Goal: Information Seeking & Learning: Learn about a topic

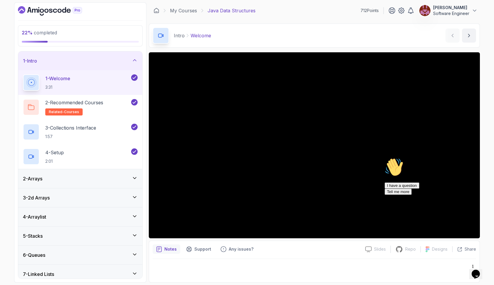
click at [75, 177] on div "2 - Arrays" at bounding box center [80, 178] width 115 height 7
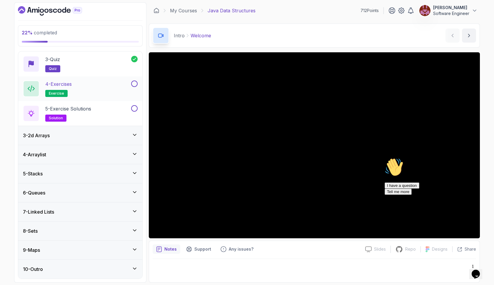
scroll to position [87, 0]
click at [115, 134] on div "3 - 2d Arrays" at bounding box center [80, 135] width 115 height 7
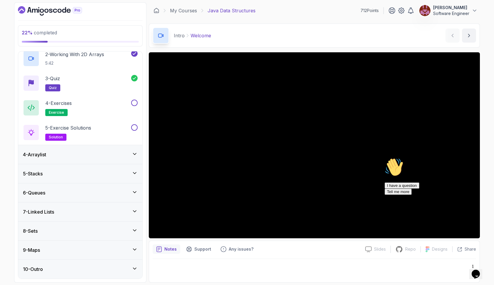
click at [111, 153] on div "4 - Arraylist" at bounding box center [80, 154] width 115 height 7
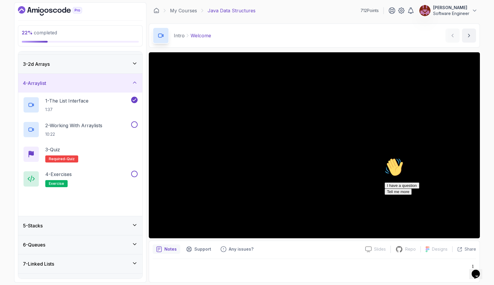
scroll to position [41, 0]
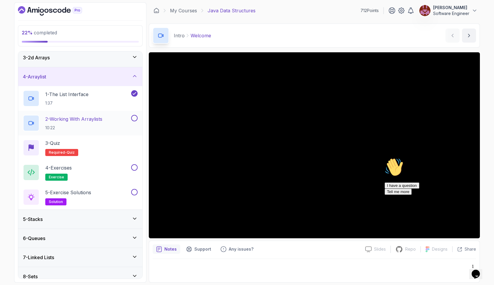
click at [114, 124] on div "2 - Working With Arraylists 10:22" at bounding box center [76, 123] width 107 height 16
click at [385, 158] on icon "Chat attention grabber" at bounding box center [385, 158] width 0 height 0
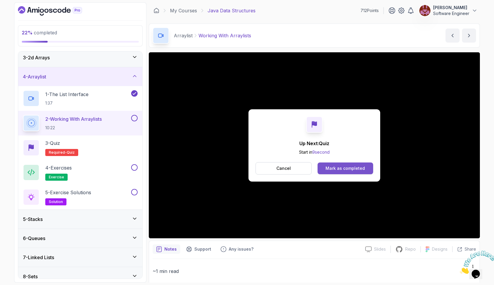
click at [355, 169] on div "Mark as completed" at bounding box center [345, 169] width 39 height 6
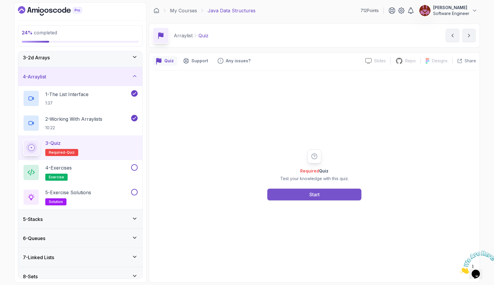
click at [338, 197] on button "Start" at bounding box center [315, 195] width 94 height 12
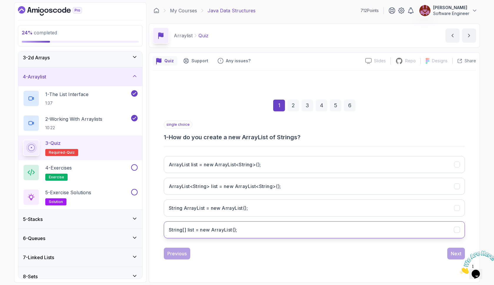
click at [321, 229] on ArrayList();"] "String[] list = new ArrayList();" at bounding box center [314, 230] width 301 height 17
click at [454, 254] on div "Next" at bounding box center [456, 253] width 11 height 7
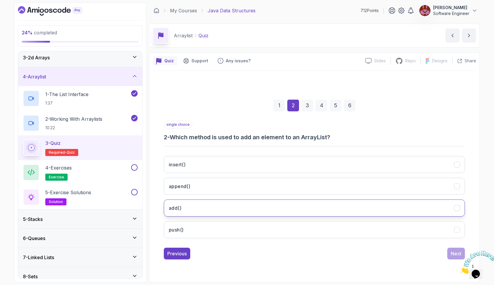
click at [296, 208] on button "add()" at bounding box center [314, 208] width 301 height 17
click at [452, 252] on div "Next" at bounding box center [456, 253] width 11 height 7
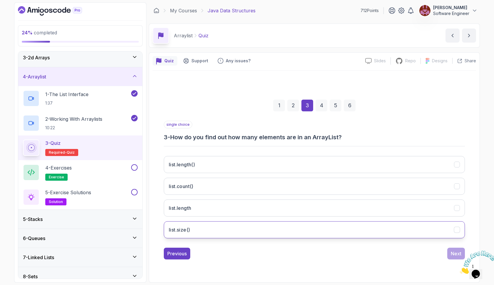
click at [325, 228] on button "list.size()" at bounding box center [314, 230] width 301 height 17
click at [452, 253] on div "Next" at bounding box center [456, 253] width 11 height 7
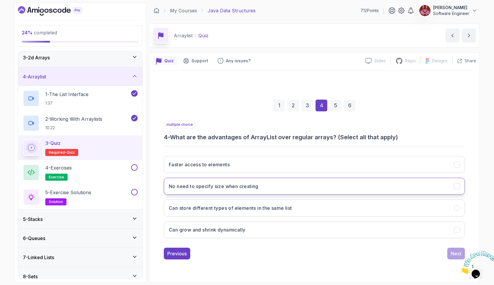
click at [290, 185] on button "No need to specify size when creating" at bounding box center [314, 186] width 301 height 17
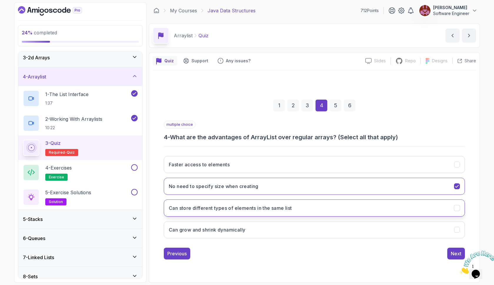
click at [297, 209] on button "Can store different types of elements in the same list" at bounding box center [314, 208] width 301 height 17
click at [306, 230] on button "Can grow and shrink dynamically" at bounding box center [314, 230] width 301 height 17
click at [455, 257] on div "Next" at bounding box center [456, 253] width 11 height 7
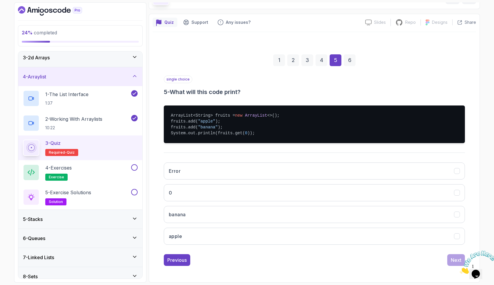
scroll to position [39, 0]
click at [229, 177] on button "Error" at bounding box center [314, 171] width 301 height 17
click at [456, 261] on div "Next" at bounding box center [456, 260] width 11 height 7
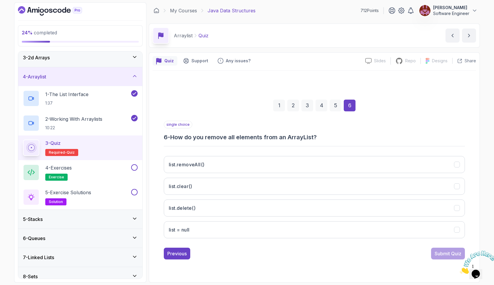
scroll to position [0, 0]
click at [280, 186] on button "list.clear()" at bounding box center [314, 186] width 301 height 17
click at [437, 253] on div "Submit Quiz" at bounding box center [448, 253] width 27 height 7
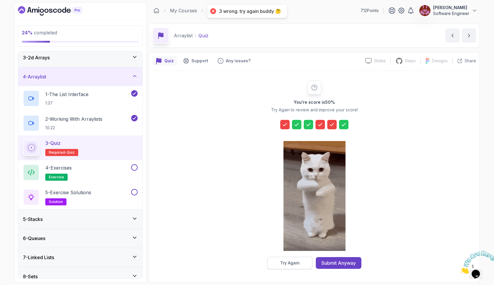
click at [298, 260] on div "Try Again" at bounding box center [289, 263] width 19 height 6
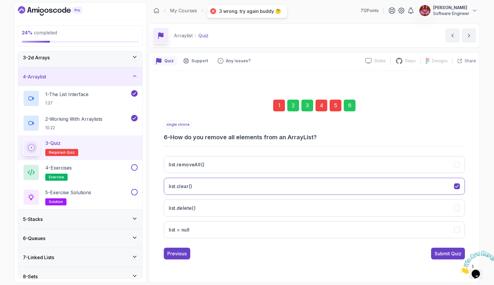
click at [335, 109] on div "5" at bounding box center [336, 106] width 12 height 12
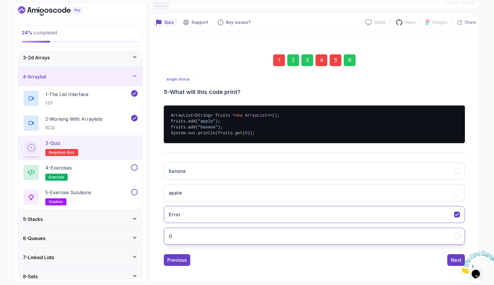
scroll to position [39, 0]
click at [318, 238] on button "0" at bounding box center [314, 236] width 301 height 17
click at [325, 59] on div "4" at bounding box center [322, 60] width 12 height 12
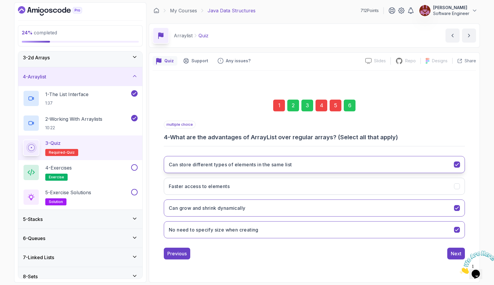
scroll to position [0, 0]
click at [322, 162] on button "Can store different types of elements in the same list" at bounding box center [314, 164] width 301 height 17
click at [284, 107] on div "1" at bounding box center [279, 106] width 12 height 12
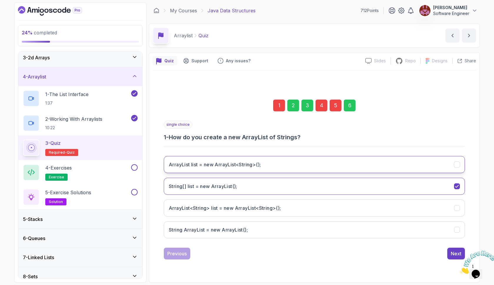
click at [278, 168] on button "ArrayList list = new ArrayList<String>();" at bounding box center [314, 164] width 301 height 17
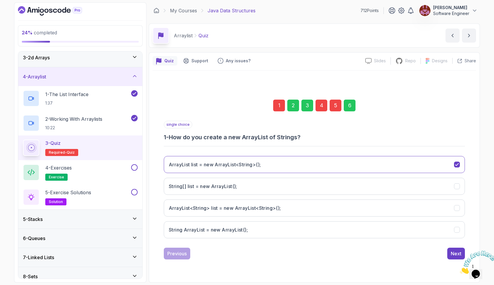
click at [351, 106] on div "6" at bounding box center [350, 106] width 12 height 12
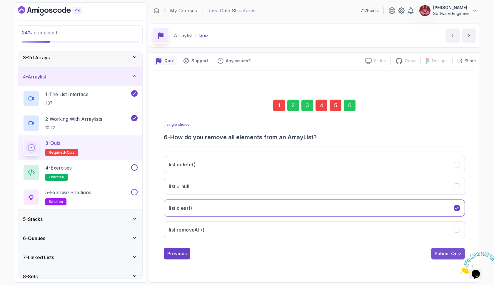
click at [449, 251] on div "Submit Quiz" at bounding box center [448, 253] width 27 height 7
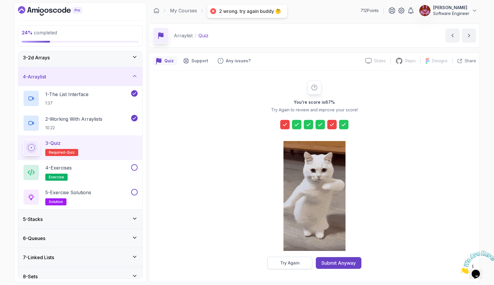
click at [289, 263] on div "Try Again" at bounding box center [289, 263] width 19 height 6
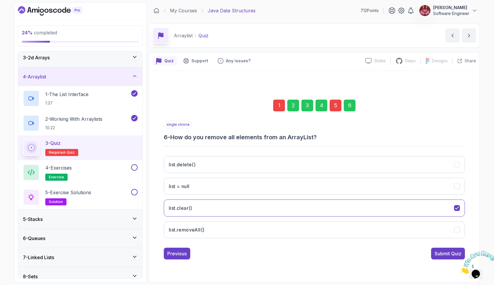
click at [338, 104] on div "5" at bounding box center [336, 106] width 12 height 12
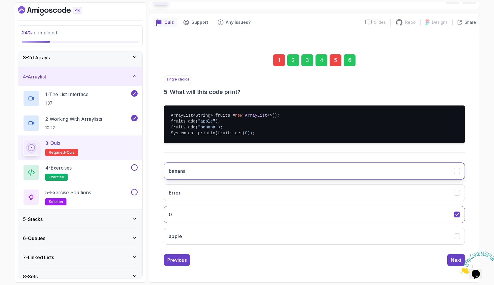
scroll to position [39, 0]
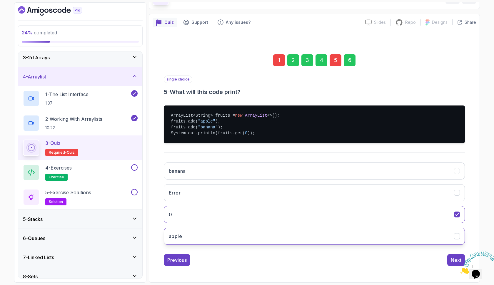
click at [288, 240] on button "apple" at bounding box center [314, 236] width 301 height 17
click at [282, 63] on div "1" at bounding box center [279, 60] width 12 height 12
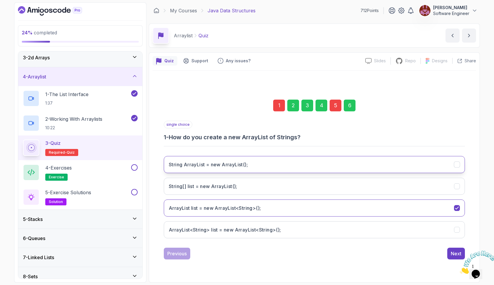
scroll to position [0, 0]
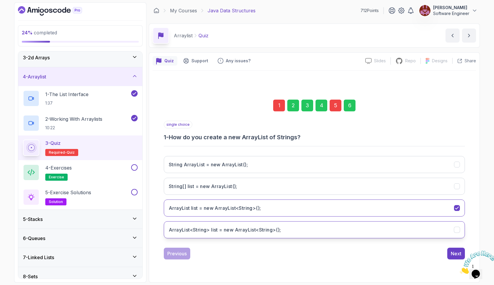
click at [227, 233] on h3 "ArrayList<String> list = new ArrayList<String>();" at bounding box center [225, 230] width 112 height 7
click at [354, 108] on div "6" at bounding box center [350, 106] width 12 height 12
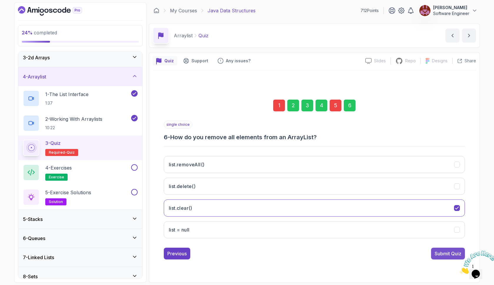
click at [439, 249] on button "Submit Quiz" at bounding box center [448, 254] width 34 height 12
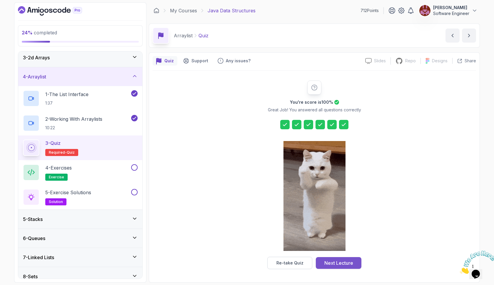
click at [344, 261] on div "Next Lecture" at bounding box center [339, 263] width 29 height 7
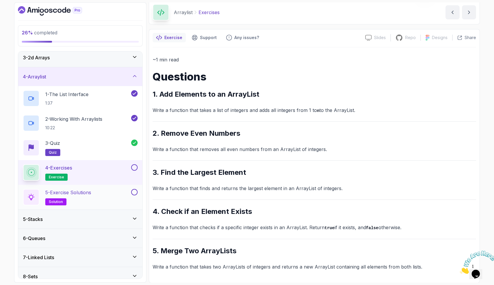
scroll to position [23, 0]
click at [111, 212] on div "5 - Stacks" at bounding box center [80, 219] width 124 height 19
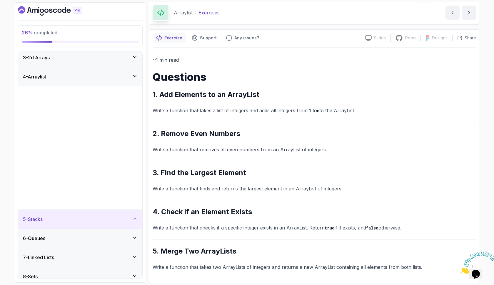
scroll to position [0, 0]
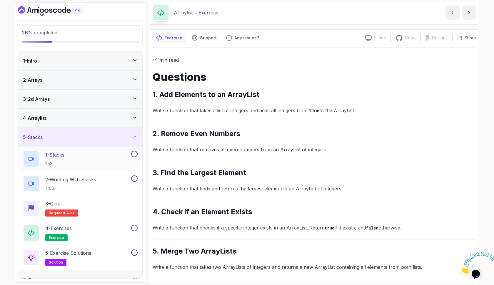
click at [90, 161] on div "1 - Stacks 1:52" at bounding box center [76, 159] width 107 height 16
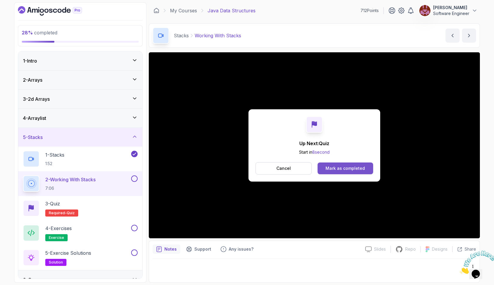
click at [342, 164] on button "Mark as completed" at bounding box center [346, 169] width 56 height 12
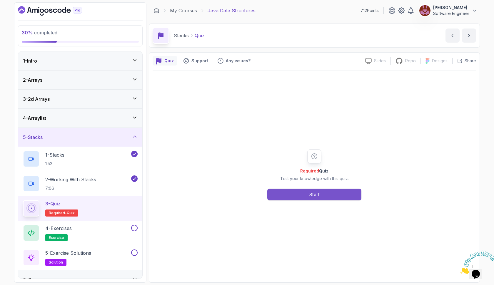
click at [332, 195] on button "Start" at bounding box center [315, 195] width 94 height 12
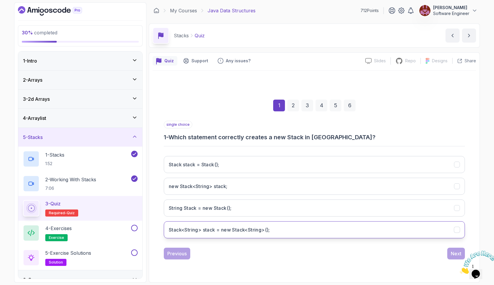
click at [313, 233] on button "Stack<String> stack = new Stack<String>();" at bounding box center [314, 230] width 301 height 17
click at [456, 254] on div "Next" at bounding box center [456, 253] width 11 height 7
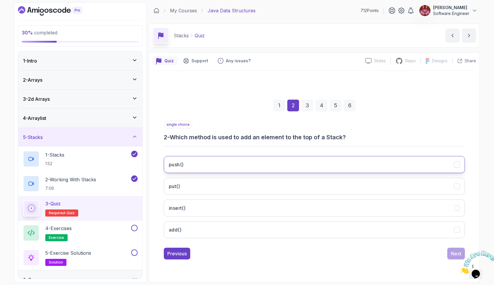
click at [313, 161] on button "push()" at bounding box center [314, 164] width 301 height 17
click at [456, 251] on div "Next" at bounding box center [456, 253] width 11 height 7
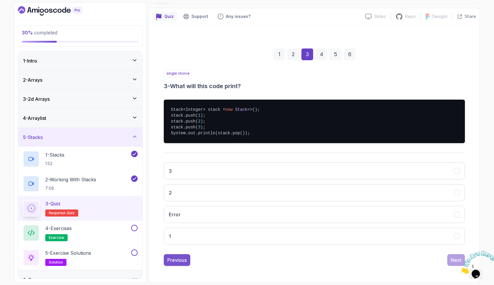
scroll to position [44, 0]
click at [177, 261] on div "Previous" at bounding box center [176, 260] width 19 height 7
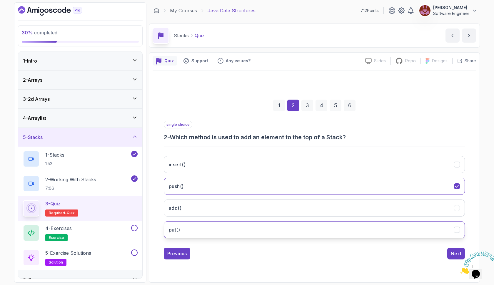
scroll to position [0, 0]
click at [456, 253] on div "Next" at bounding box center [456, 253] width 11 height 7
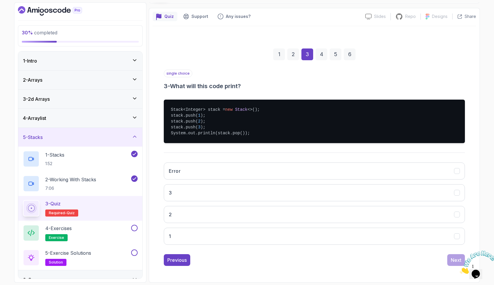
scroll to position [44, 0]
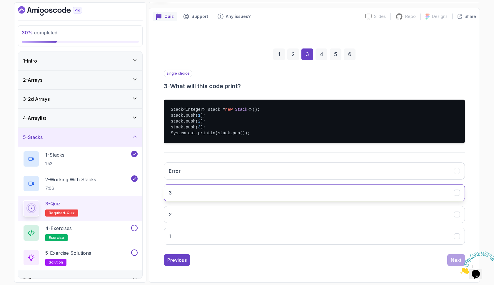
click at [235, 195] on button "3" at bounding box center [314, 193] width 301 height 17
click at [454, 260] on div "Next" at bounding box center [456, 260] width 11 height 7
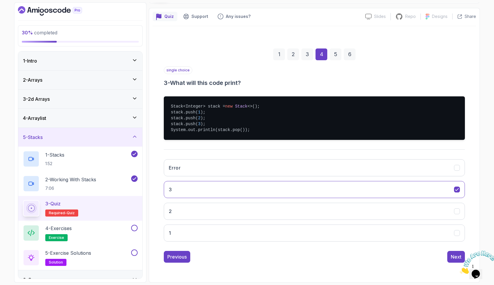
scroll to position [0, 0]
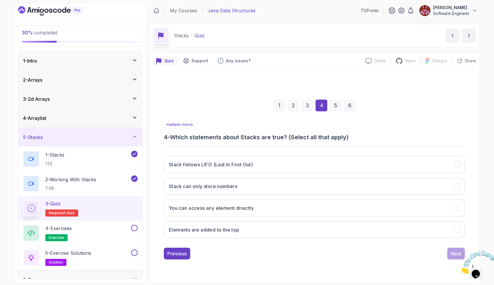
click at [460, 270] on icon "Close" at bounding box center [460, 272] width 0 height 5
click at [289, 168] on button "Stack follows LIFO (Last In First Out)" at bounding box center [314, 164] width 301 height 17
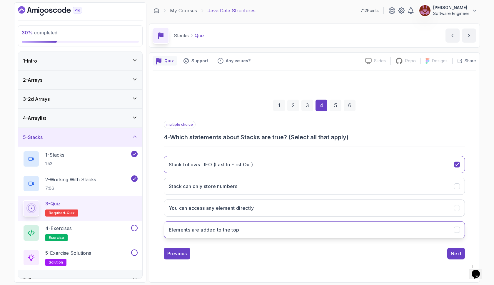
click at [288, 228] on button "Elements are added to the top" at bounding box center [314, 230] width 301 height 17
click at [450, 253] on button "Next" at bounding box center [457, 254] width 18 height 12
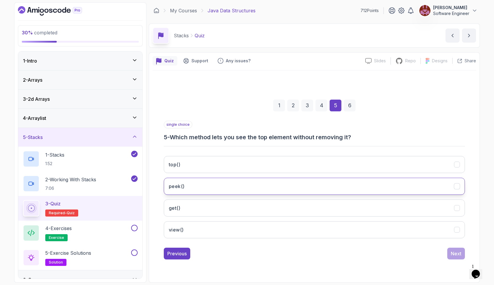
click at [270, 190] on button "peek()" at bounding box center [314, 186] width 301 height 17
click at [456, 253] on div "Next" at bounding box center [456, 253] width 11 height 7
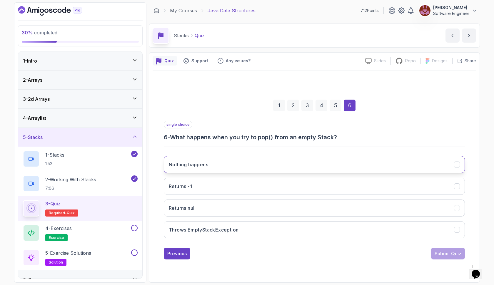
click at [320, 165] on button "Nothing happens" at bounding box center [314, 164] width 301 height 17
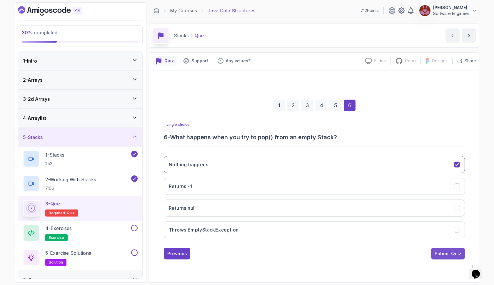
click at [439, 256] on div "Submit Quiz" at bounding box center [448, 253] width 27 height 7
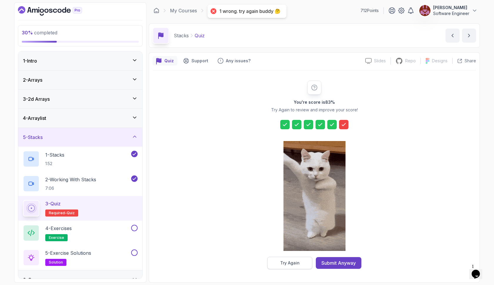
click at [287, 263] on div "Try Again" at bounding box center [289, 263] width 19 height 6
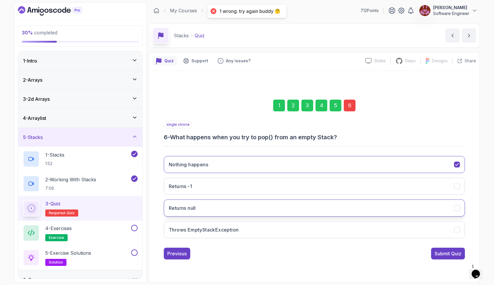
click at [273, 213] on button "Returns null" at bounding box center [314, 208] width 301 height 17
click at [445, 254] on div "Submit Quiz" at bounding box center [448, 253] width 27 height 7
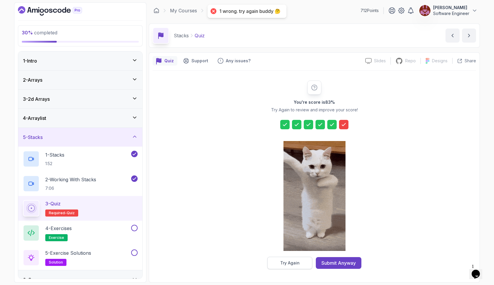
click at [310, 266] on button "Try Again" at bounding box center [290, 263] width 45 height 12
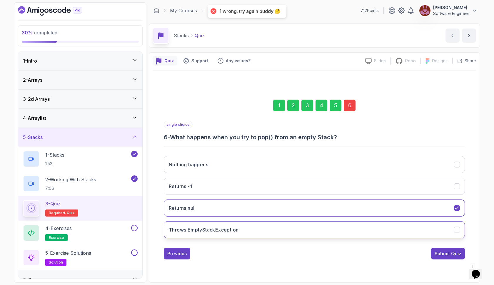
click at [294, 232] on button "Throws EmptyStackException" at bounding box center [314, 230] width 301 height 17
click at [436, 256] on div "Submit Quiz" at bounding box center [448, 253] width 27 height 7
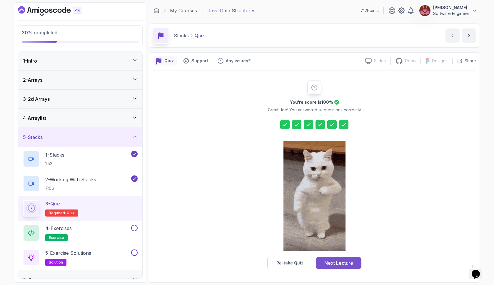
click at [337, 263] on div "Next Lecture" at bounding box center [339, 263] width 29 height 7
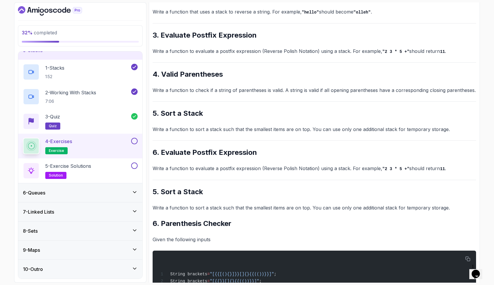
scroll to position [87, 0]
click at [87, 194] on div "6 - Queues" at bounding box center [80, 193] width 115 height 7
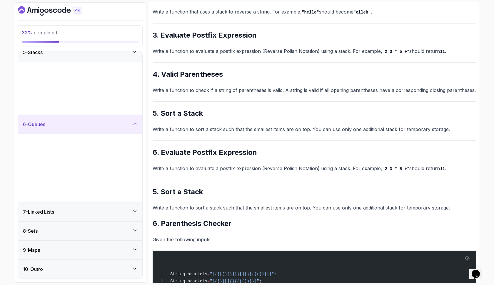
scroll to position [0, 0]
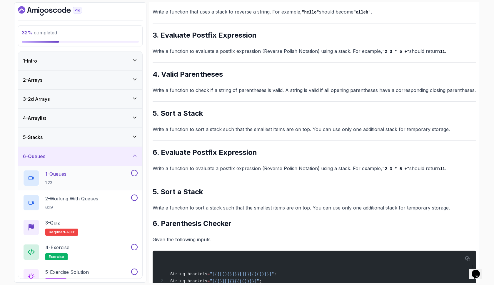
click at [91, 181] on div "1 - Queues 1:23" at bounding box center [76, 178] width 107 height 16
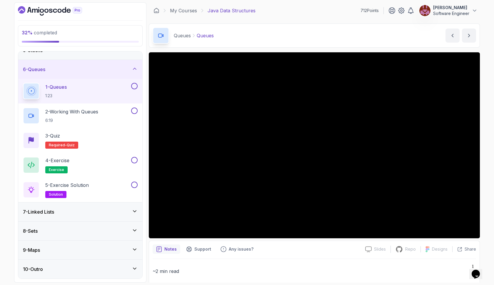
scroll to position [87, 0]
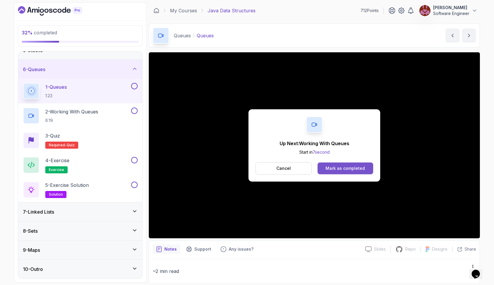
click at [362, 168] on div "Mark as completed" at bounding box center [345, 169] width 39 height 6
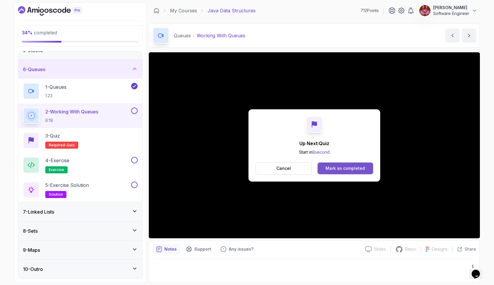
click at [356, 167] on div "Mark as completed" at bounding box center [345, 169] width 39 height 6
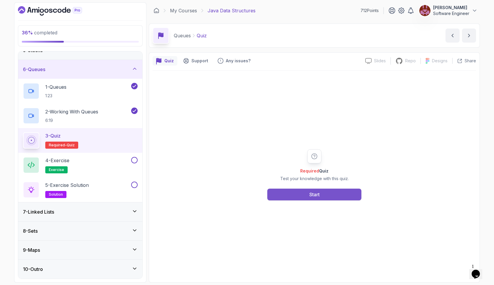
click at [348, 191] on button "Start" at bounding box center [315, 195] width 94 height 12
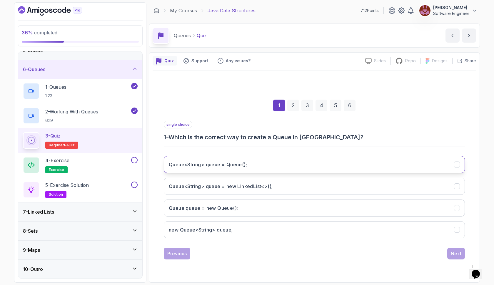
click at [338, 166] on button "Queue<String> queue = Queue();" at bounding box center [314, 164] width 301 height 17
click at [454, 253] on div "Next" at bounding box center [456, 253] width 11 height 7
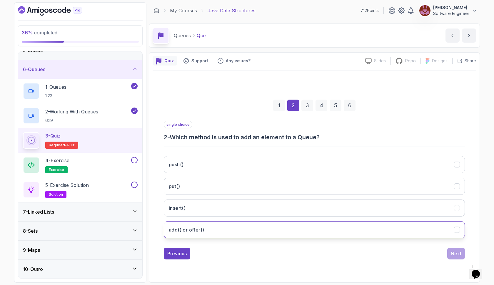
click at [409, 233] on button "add() or offer()" at bounding box center [314, 230] width 301 height 17
click at [452, 255] on div "Next" at bounding box center [456, 253] width 11 height 7
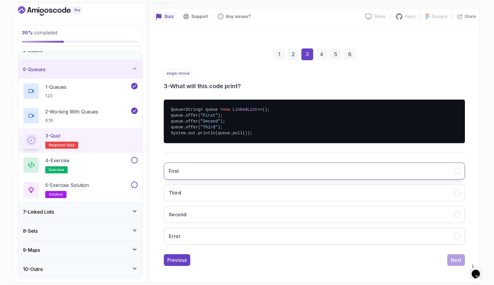
scroll to position [44, 0]
click at [383, 173] on button "First" at bounding box center [314, 171] width 301 height 17
click at [459, 259] on div "Next" at bounding box center [456, 260] width 11 height 7
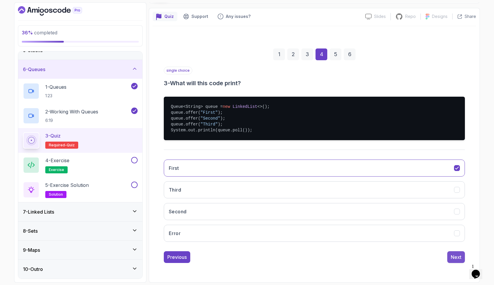
scroll to position [0, 0]
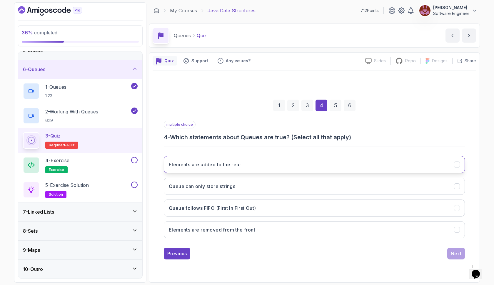
click at [300, 161] on button "Elements are added to the rear" at bounding box center [314, 164] width 301 height 17
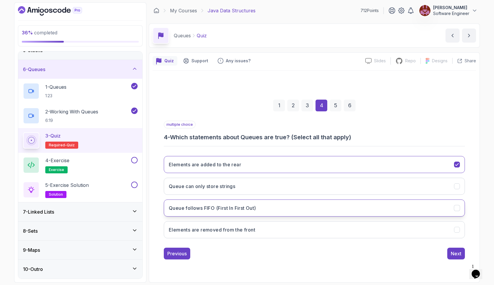
click at [291, 212] on button "Queue follows FIFO (First In First Out)" at bounding box center [314, 208] width 301 height 17
click at [447, 228] on button "Elements are removed from the front" at bounding box center [314, 230] width 301 height 17
click at [454, 253] on div "Next" at bounding box center [456, 253] width 11 height 7
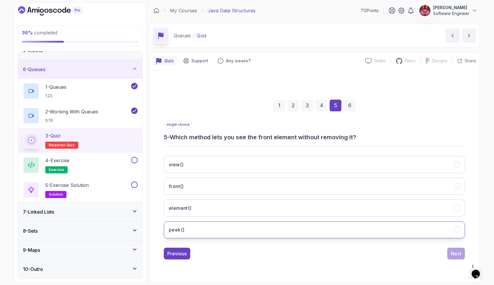
click at [408, 232] on button "peek()" at bounding box center [314, 230] width 301 height 17
click at [432, 183] on button "front()" at bounding box center [314, 186] width 301 height 17
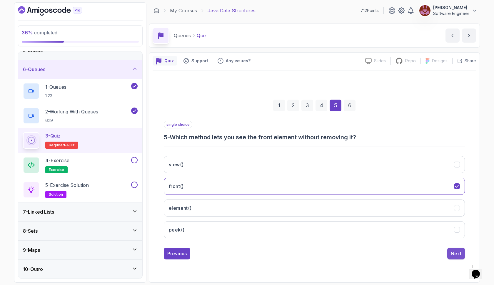
click at [456, 253] on div "Next" at bounding box center [456, 253] width 11 height 7
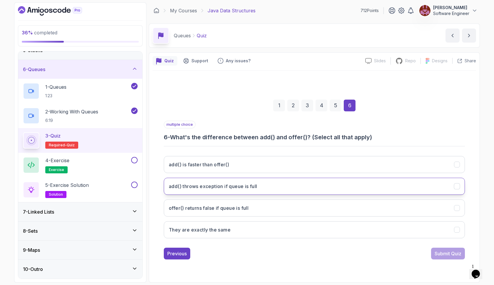
click at [408, 190] on button "add() throws exception if queue is full" at bounding box center [314, 186] width 301 height 17
click at [438, 258] on button "Submit Quiz" at bounding box center [448, 254] width 34 height 12
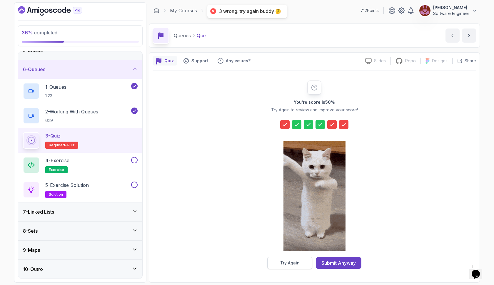
click at [302, 258] on button "Try Again" at bounding box center [290, 263] width 45 height 12
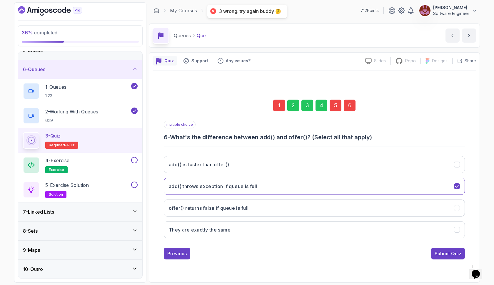
click at [277, 106] on div "1" at bounding box center [279, 106] width 12 height 12
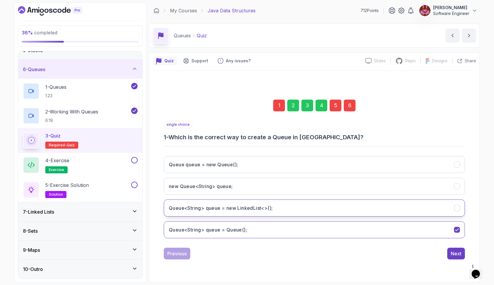
click at [257, 212] on button "Queue<String> queue = new LinkedList<>();" at bounding box center [314, 208] width 301 height 17
click at [295, 103] on div "2" at bounding box center [294, 106] width 12 height 12
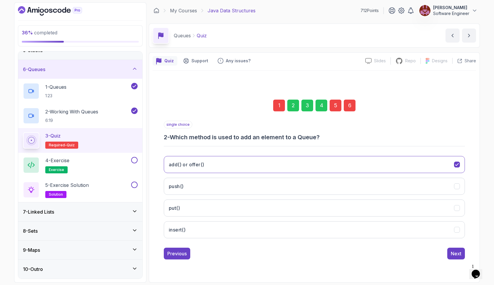
click at [338, 102] on div "5" at bounding box center [336, 106] width 12 height 12
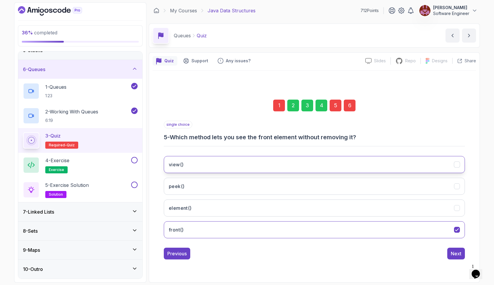
click at [313, 165] on button "view()" at bounding box center [314, 164] width 301 height 17
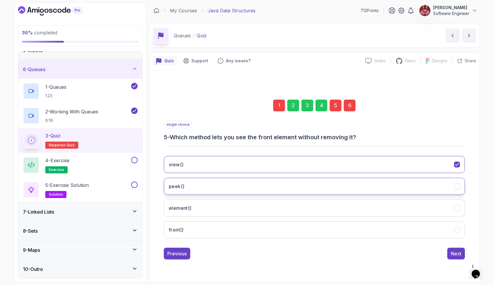
click at [308, 188] on button "peek()" at bounding box center [314, 186] width 301 height 17
click at [347, 107] on div "6" at bounding box center [350, 106] width 12 height 12
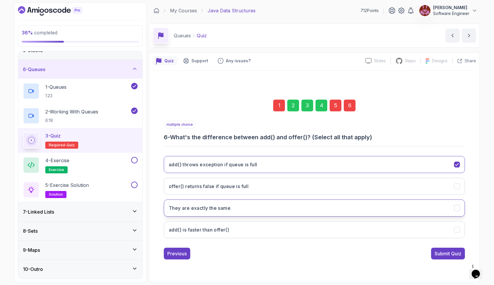
click at [324, 216] on button "They are exactly the same" at bounding box center [314, 208] width 301 height 17
click at [444, 258] on button "Submit Quiz" at bounding box center [448, 254] width 34 height 12
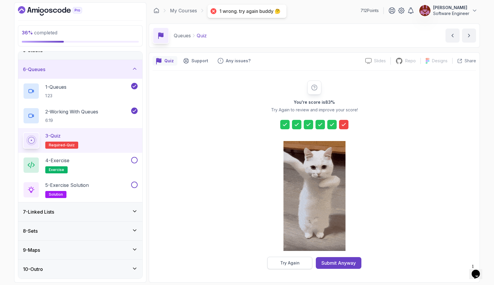
click at [290, 261] on div "Try Again" at bounding box center [289, 263] width 19 height 6
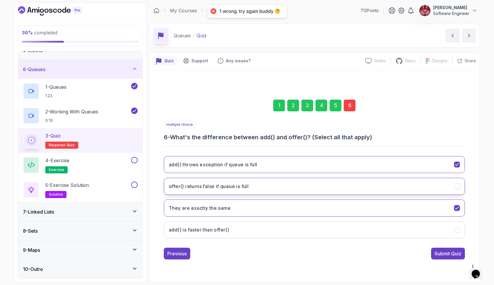
click at [303, 188] on button "offer() returns false if queue is full" at bounding box center [314, 186] width 301 height 17
click at [439, 256] on div "Submit Quiz" at bounding box center [448, 253] width 27 height 7
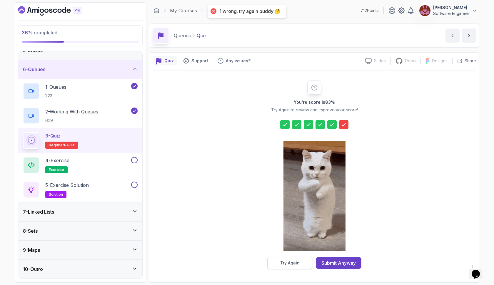
click at [275, 266] on button "Try Again" at bounding box center [290, 263] width 45 height 12
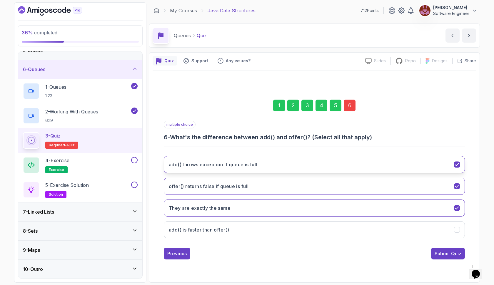
click at [287, 165] on button "add() throws exception if queue is full" at bounding box center [314, 164] width 301 height 17
click at [277, 212] on button "They are exactly the same" at bounding box center [314, 208] width 301 height 17
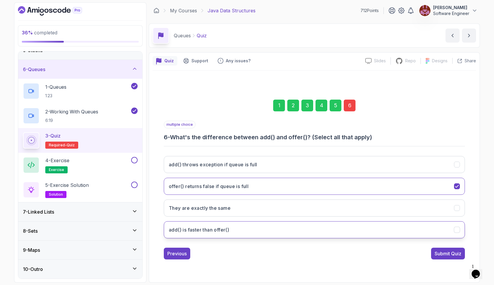
click at [271, 236] on button "add() is faster than offer()" at bounding box center [314, 230] width 301 height 17
click at [436, 255] on div "Submit Quiz" at bounding box center [448, 253] width 27 height 7
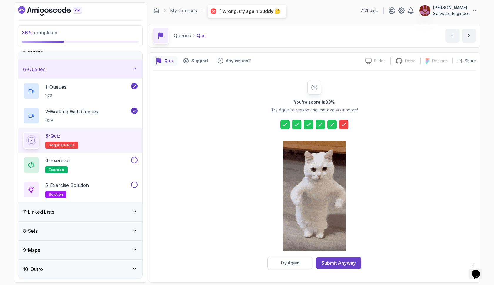
click at [292, 261] on div "Try Again" at bounding box center [289, 263] width 19 height 6
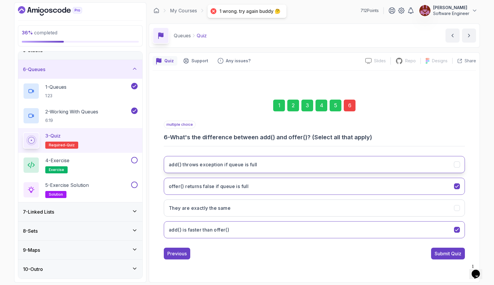
click at [274, 165] on button "add() throws exception if queue is full" at bounding box center [314, 164] width 301 height 17
click at [270, 225] on button "add() is faster than offer()" at bounding box center [314, 230] width 301 height 17
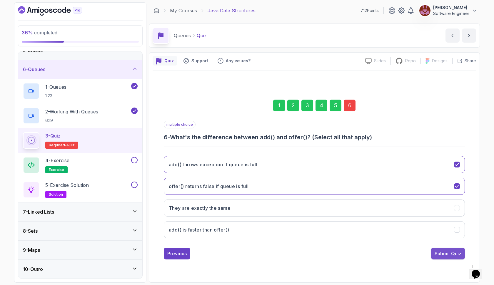
click at [435, 254] on div "Submit Quiz" at bounding box center [448, 253] width 27 height 7
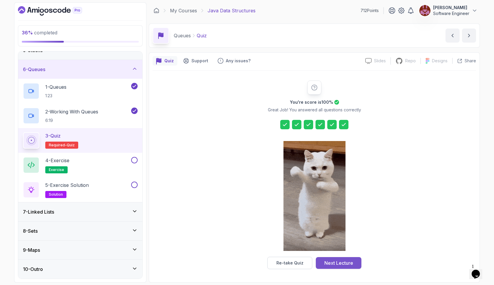
click at [331, 262] on div "Next Lecture" at bounding box center [339, 263] width 29 height 7
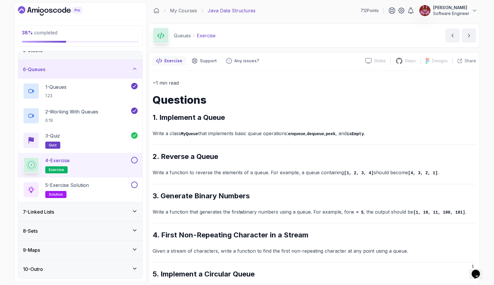
click at [122, 208] on div "7 - Linked Lists" at bounding box center [80, 212] width 124 height 19
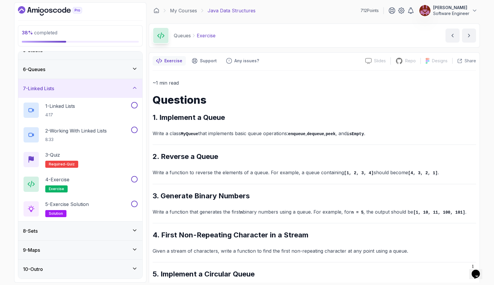
scroll to position [87, 0]
click at [127, 112] on div "1 - Linked Lists 4:17" at bounding box center [76, 110] width 107 height 16
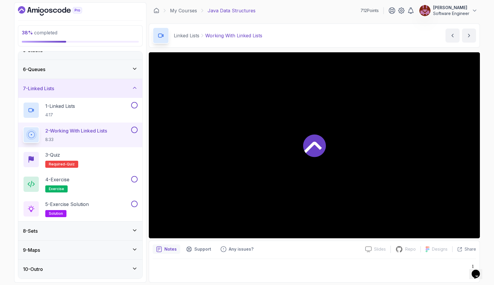
click at [341, 167] on div at bounding box center [314, 145] width 331 height 186
click at [169, 248] on p "Notes" at bounding box center [171, 250] width 12 height 6
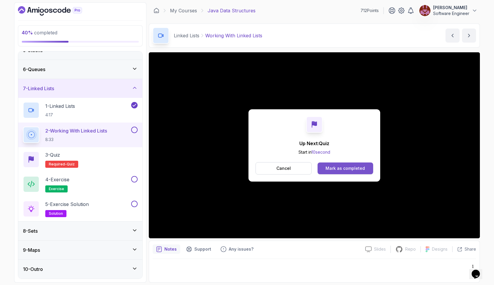
click at [325, 164] on button "Mark as completed" at bounding box center [346, 169] width 56 height 12
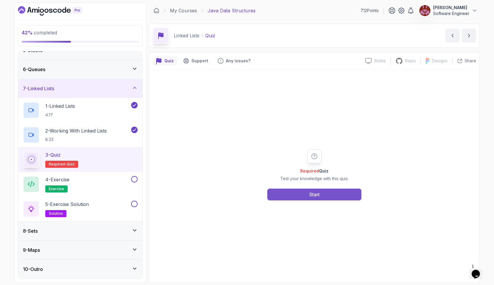
click at [315, 196] on div "Start" at bounding box center [315, 194] width 10 height 7
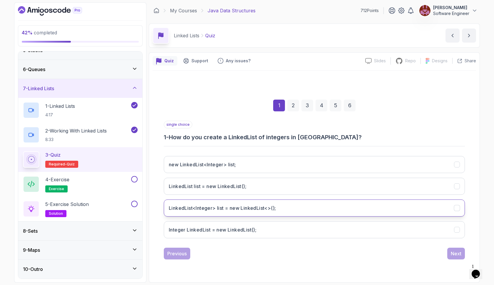
click at [328, 207] on button "LinkedList<Integer> list = new LinkedList<>();" at bounding box center [314, 208] width 301 height 17
click at [456, 255] on div "Next" at bounding box center [456, 253] width 11 height 7
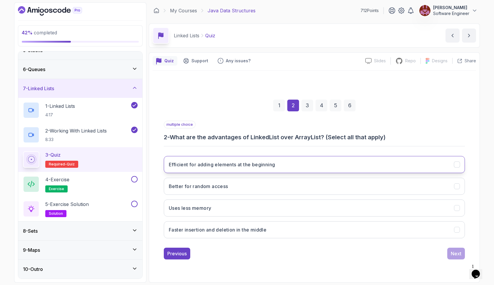
click at [314, 167] on button "Efficient for adding elements at the beginning" at bounding box center [314, 164] width 301 height 17
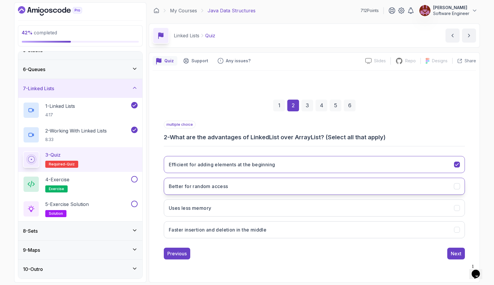
click at [306, 190] on button "Better for random access" at bounding box center [314, 186] width 301 height 17
click at [451, 255] on button "Next" at bounding box center [457, 254] width 18 height 12
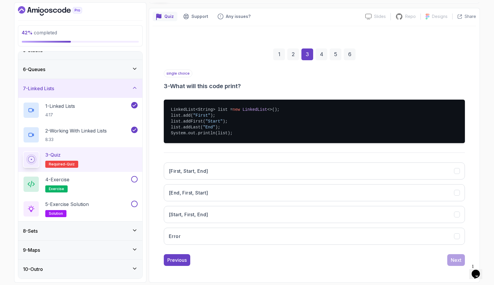
scroll to position [44, 0]
click at [225, 170] on button "[First, Start, End]" at bounding box center [314, 171] width 301 height 17
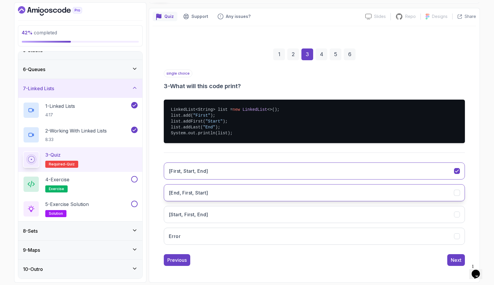
click at [230, 194] on button "[End, First, Start]" at bounding box center [314, 193] width 301 height 17
click at [368, 173] on button "[First, Start, End]" at bounding box center [314, 171] width 301 height 17
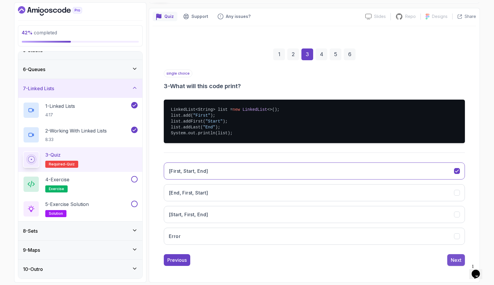
click at [454, 260] on div "Next" at bounding box center [456, 260] width 11 height 7
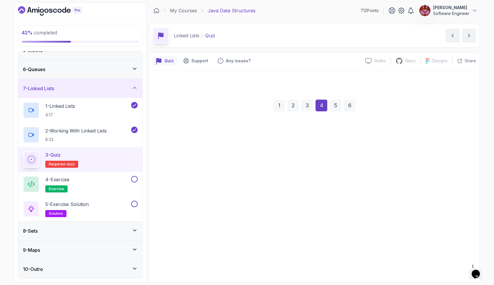
scroll to position [0, 0]
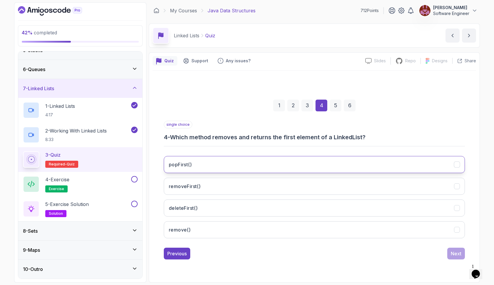
click at [336, 169] on button "popFirst()" at bounding box center [314, 164] width 301 height 17
click at [453, 255] on div "Next" at bounding box center [456, 253] width 11 height 7
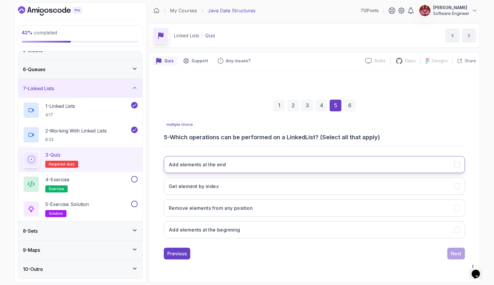
click at [251, 164] on button "Add elements at the end" at bounding box center [314, 164] width 301 height 17
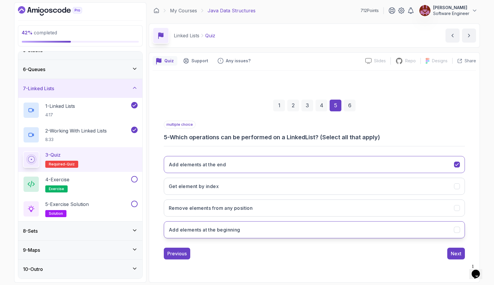
click at [242, 228] on button "Add elements at the beginning" at bounding box center [314, 230] width 301 height 17
click at [451, 256] on button "Next" at bounding box center [457, 254] width 18 height 12
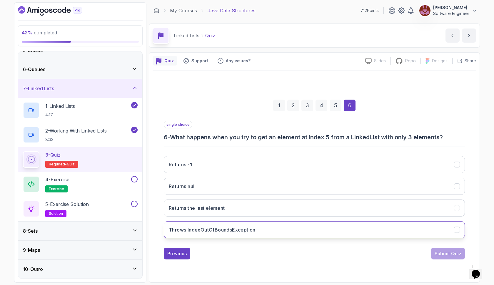
click at [298, 231] on button "Throws IndexOutOfBoundsException" at bounding box center [314, 230] width 301 height 17
click at [437, 258] on button "Submit Quiz" at bounding box center [448, 254] width 34 height 12
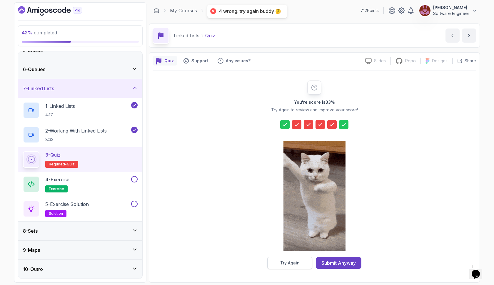
click at [296, 266] on button "Try Again" at bounding box center [290, 263] width 45 height 12
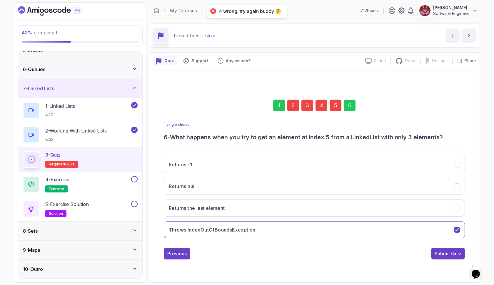
click at [336, 106] on div "5" at bounding box center [336, 106] width 12 height 12
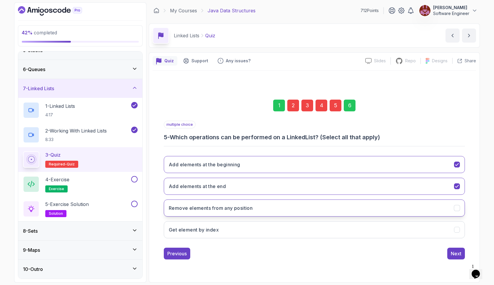
click at [312, 212] on button "Remove elements from any position" at bounding box center [314, 208] width 301 height 17
click at [323, 108] on div "4" at bounding box center [322, 106] width 12 height 12
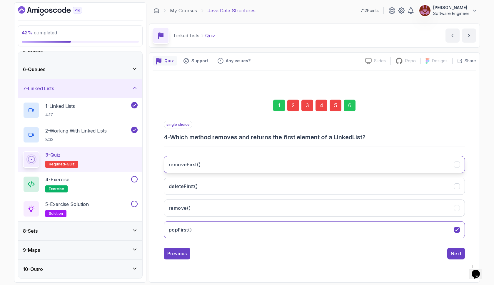
click at [289, 168] on button "removeFirst()" at bounding box center [314, 164] width 301 height 17
click at [309, 106] on div "3" at bounding box center [308, 106] width 12 height 12
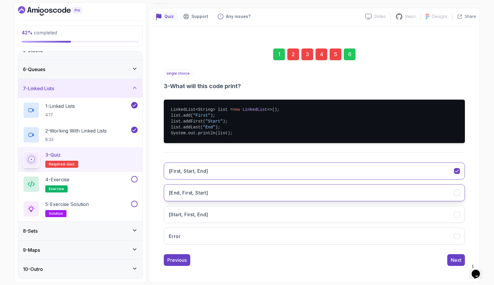
scroll to position [44, 0]
click at [274, 194] on button "[End, First, Start]" at bounding box center [314, 193] width 301 height 17
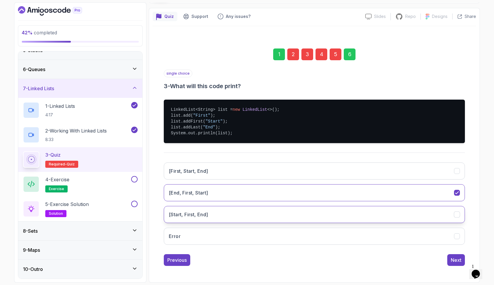
click at [272, 210] on button "[Start, First, End]" at bounding box center [314, 214] width 301 height 17
click at [296, 53] on div "2" at bounding box center [294, 55] width 12 height 12
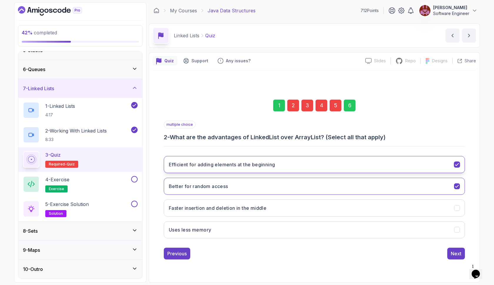
scroll to position [0, 0]
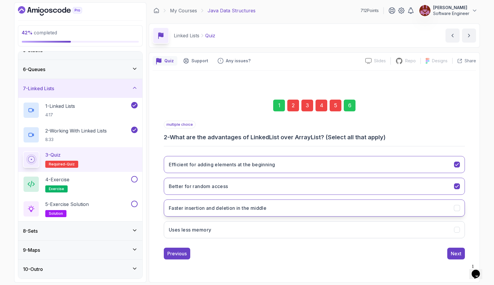
click at [283, 210] on button "Faster insertion and deletion in the middle" at bounding box center [314, 208] width 301 height 17
click at [455, 257] on div "Next" at bounding box center [456, 253] width 11 height 7
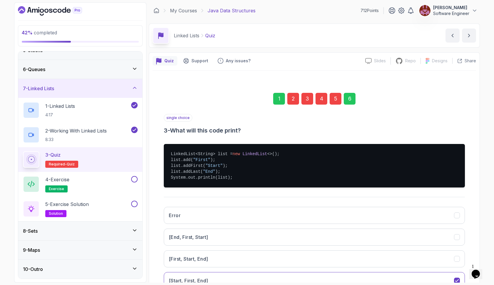
click at [352, 103] on div "6" at bounding box center [350, 99] width 12 height 12
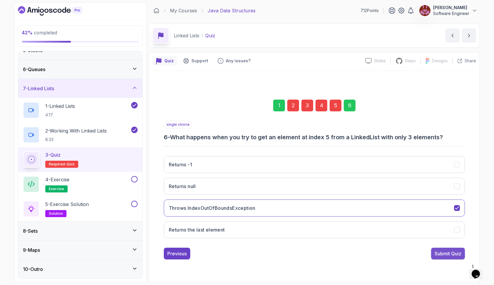
click at [447, 251] on div "Submit Quiz" at bounding box center [448, 253] width 27 height 7
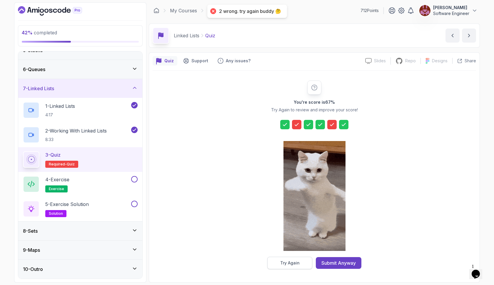
click at [289, 264] on div "Try Again" at bounding box center [289, 263] width 19 height 6
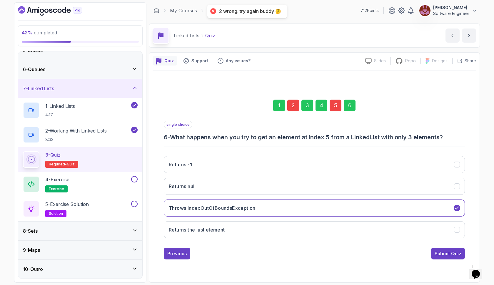
click at [293, 102] on div "2" at bounding box center [294, 106] width 12 height 12
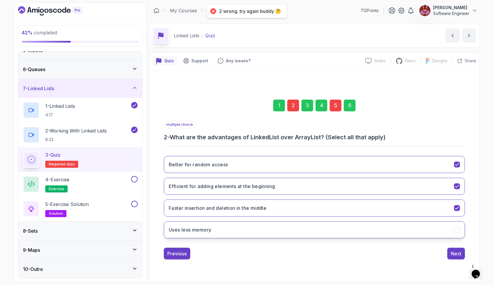
click at [265, 237] on button "Uses less memory" at bounding box center [314, 230] width 301 height 17
click at [273, 225] on button "Uses less memory" at bounding box center [314, 230] width 301 height 17
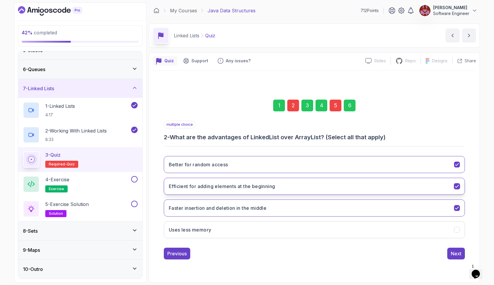
click at [275, 192] on button "Efficient for adding elements at the beginning" at bounding box center [314, 186] width 301 height 17
click at [336, 105] on div "5" at bounding box center [336, 106] width 12 height 12
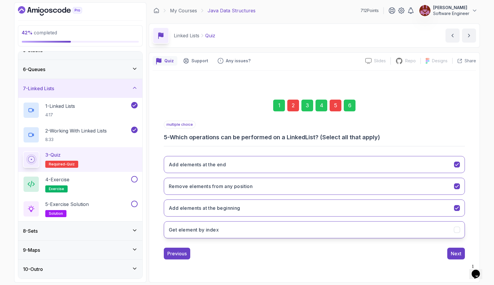
click at [315, 229] on button "Get element by index" at bounding box center [314, 230] width 301 height 17
click at [352, 109] on div "6" at bounding box center [350, 106] width 12 height 12
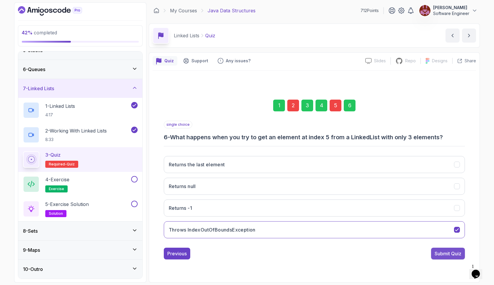
click at [460, 256] on div "Submit Quiz" at bounding box center [448, 253] width 27 height 7
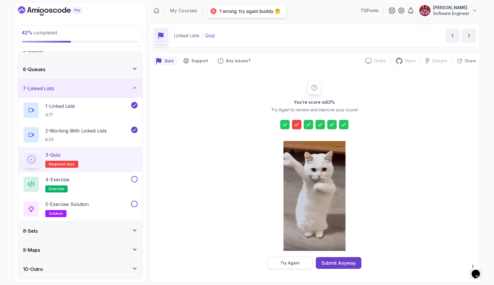
click at [300, 265] on button "Try Again" at bounding box center [290, 263] width 45 height 12
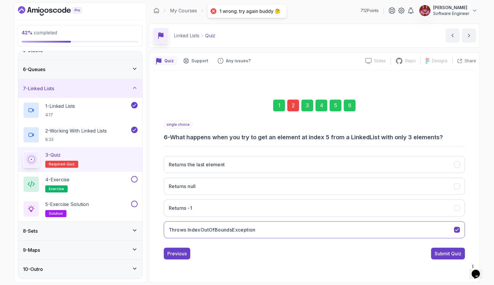
click at [293, 106] on div "2" at bounding box center [294, 106] width 12 height 12
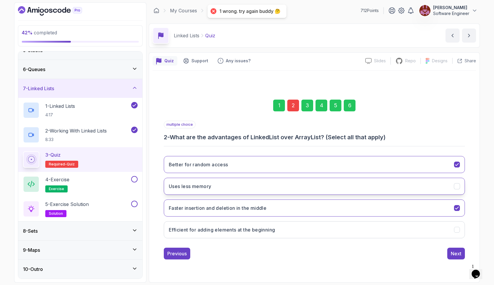
click at [275, 183] on button "Uses less memory" at bounding box center [314, 186] width 301 height 17
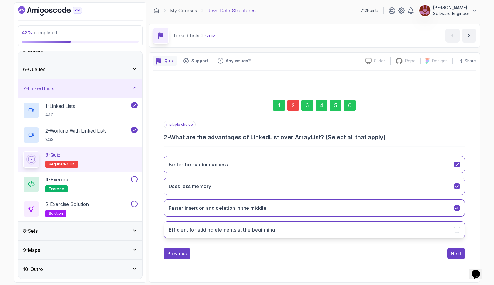
click at [271, 225] on button "Efficient for adding elements at the beginning" at bounding box center [314, 230] width 301 height 17
click at [348, 103] on div "6" at bounding box center [350, 106] width 12 height 12
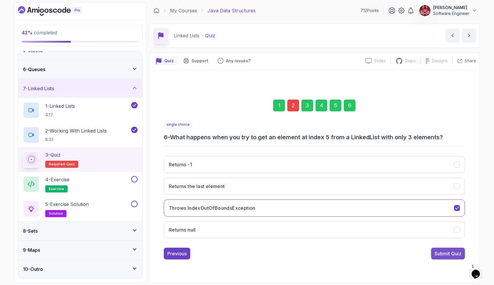
click at [448, 250] on div "Submit Quiz" at bounding box center [448, 253] width 27 height 7
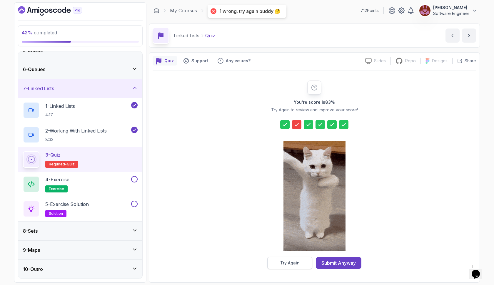
click at [301, 264] on button "Try Again" at bounding box center [290, 263] width 45 height 12
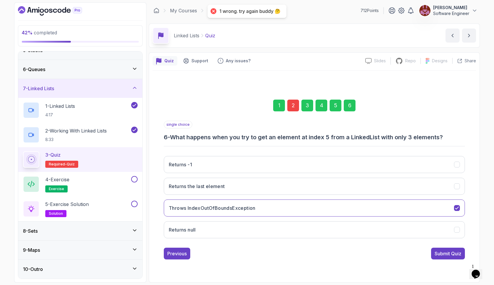
click at [295, 101] on div "2" at bounding box center [294, 106] width 12 height 12
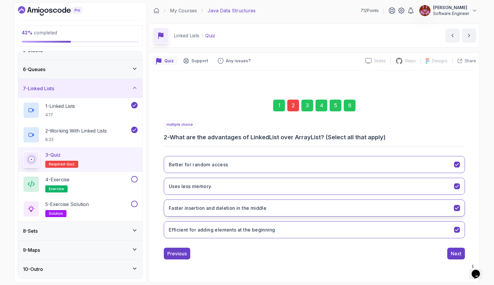
click at [277, 209] on button "Faster insertion and deletion in the middle" at bounding box center [314, 208] width 301 height 17
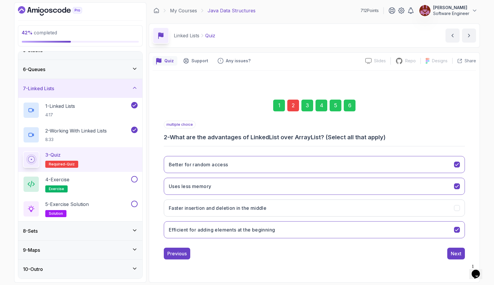
click at [353, 104] on div "6" at bounding box center [350, 106] width 12 height 12
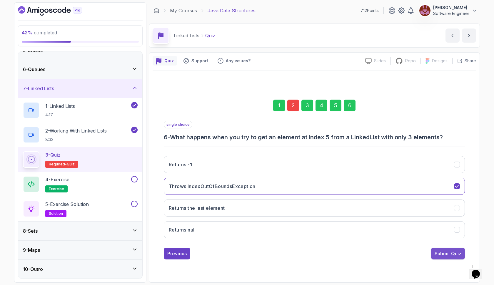
click at [442, 251] on div "Submit Quiz" at bounding box center [448, 253] width 27 height 7
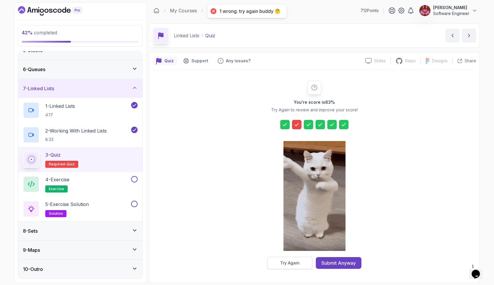
click at [300, 261] on button "Try Again" at bounding box center [290, 263] width 45 height 12
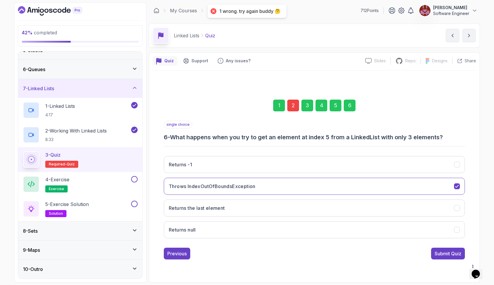
click at [295, 106] on div "2" at bounding box center [294, 106] width 12 height 12
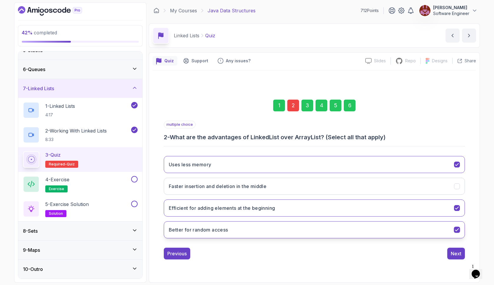
click at [273, 226] on button "Better for random access" at bounding box center [314, 230] width 301 height 17
click at [350, 107] on div "6" at bounding box center [350, 106] width 12 height 12
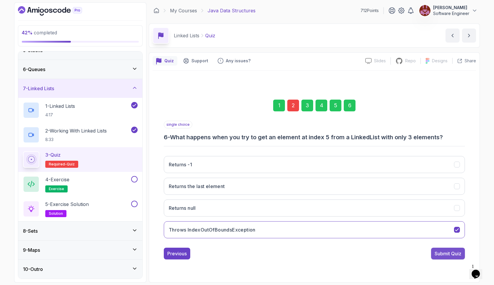
click at [454, 254] on div "Submit Quiz" at bounding box center [448, 253] width 27 height 7
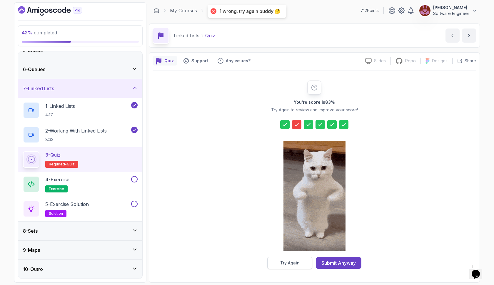
click at [307, 263] on button "Try Again" at bounding box center [290, 263] width 45 height 12
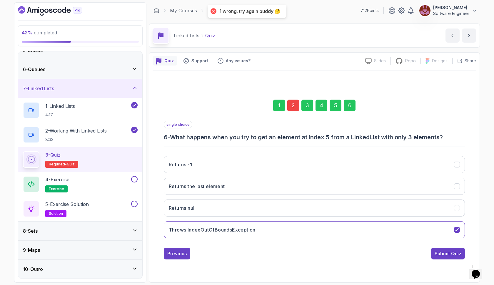
click at [289, 104] on div "2" at bounding box center [294, 106] width 12 height 12
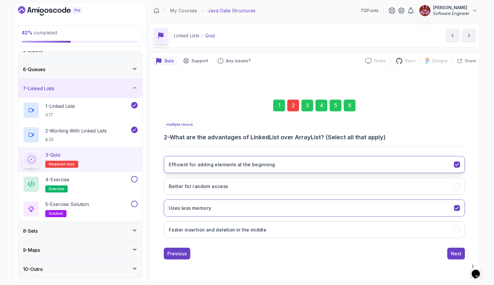
click at [262, 165] on h3 "Efficient for adding elements at the beginning" at bounding box center [222, 164] width 106 height 7
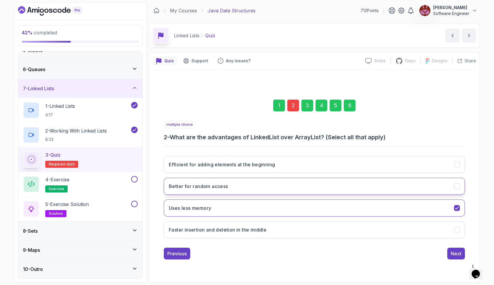
click at [255, 190] on button "Better for random access" at bounding box center [314, 186] width 301 height 17
click at [252, 230] on h3 "Faster insertion and deletion in the middle" at bounding box center [218, 230] width 98 height 7
click at [349, 107] on div "6" at bounding box center [350, 106] width 12 height 12
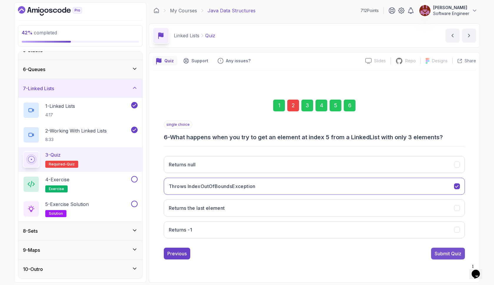
click at [446, 250] on button "Submit Quiz" at bounding box center [448, 254] width 34 height 12
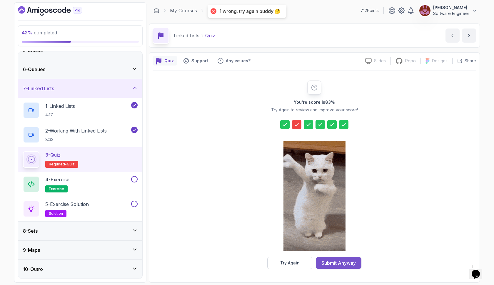
click at [345, 263] on div "Submit Anyway" at bounding box center [339, 263] width 34 height 7
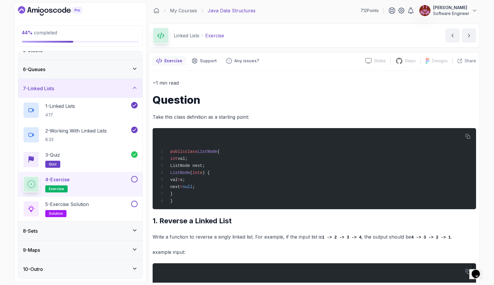
click at [106, 226] on div "8 - Sets" at bounding box center [80, 231] width 124 height 19
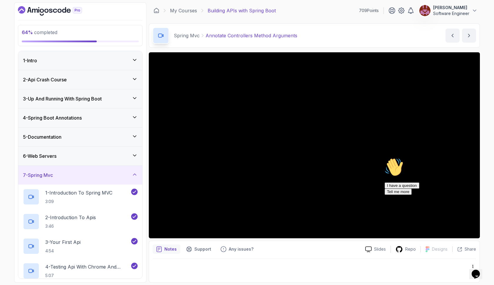
scroll to position [359, 0]
